Goal: Use online tool/utility: Use online tool/utility

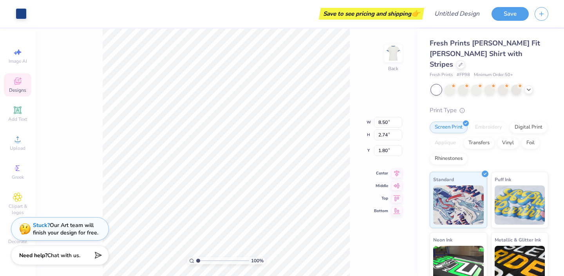
click at [101, 190] on div "100 % Back W 8.50 8.50 " H 2.74 2.74 " Y 1.80 1.80 " Center Middle Top Bottom" at bounding box center [226, 152] width 382 height 247
type input "1.63"
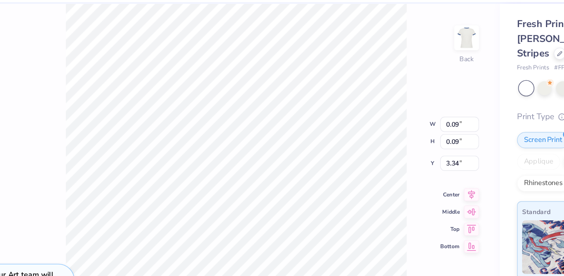
type input "7.64"
type input "1.61"
type input "0.09"
